Goal: Information Seeking & Learning: Learn about a topic

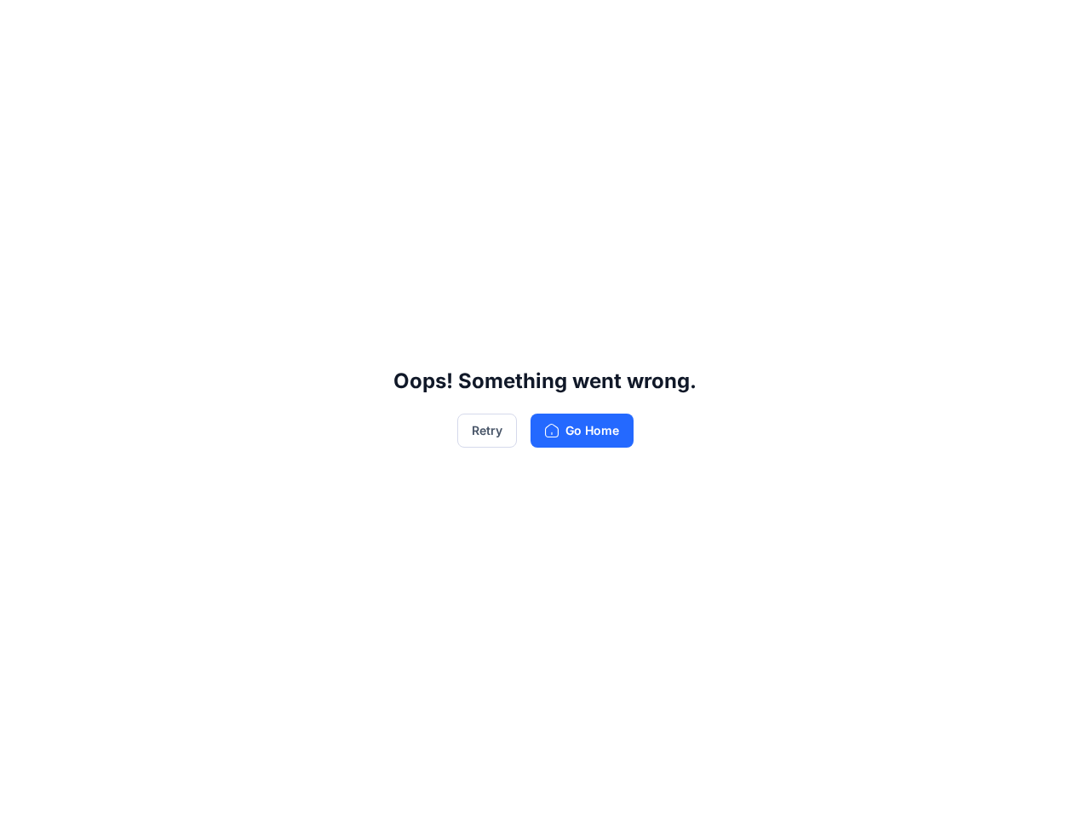
click at [545, 409] on div "Oops! Something went wrong. Retry Go Home" at bounding box center [545, 408] width 1090 height 817
click at [486, 431] on button "Retry" at bounding box center [487, 431] width 60 height 34
click at [545, 409] on div "Oops! Something went wrong. Retry Go Home" at bounding box center [545, 408] width 1090 height 817
click at [486, 431] on button "Retry" at bounding box center [487, 431] width 60 height 34
